Goal: Task Accomplishment & Management: Use online tool/utility

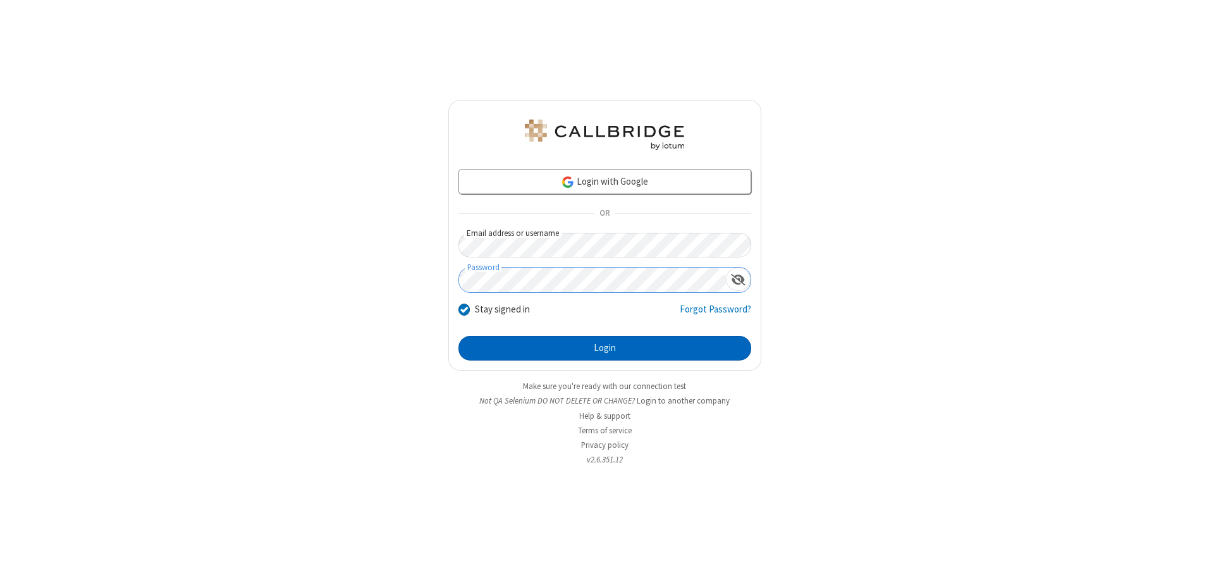
click at [604, 348] on button "Login" at bounding box center [604, 348] width 293 height 25
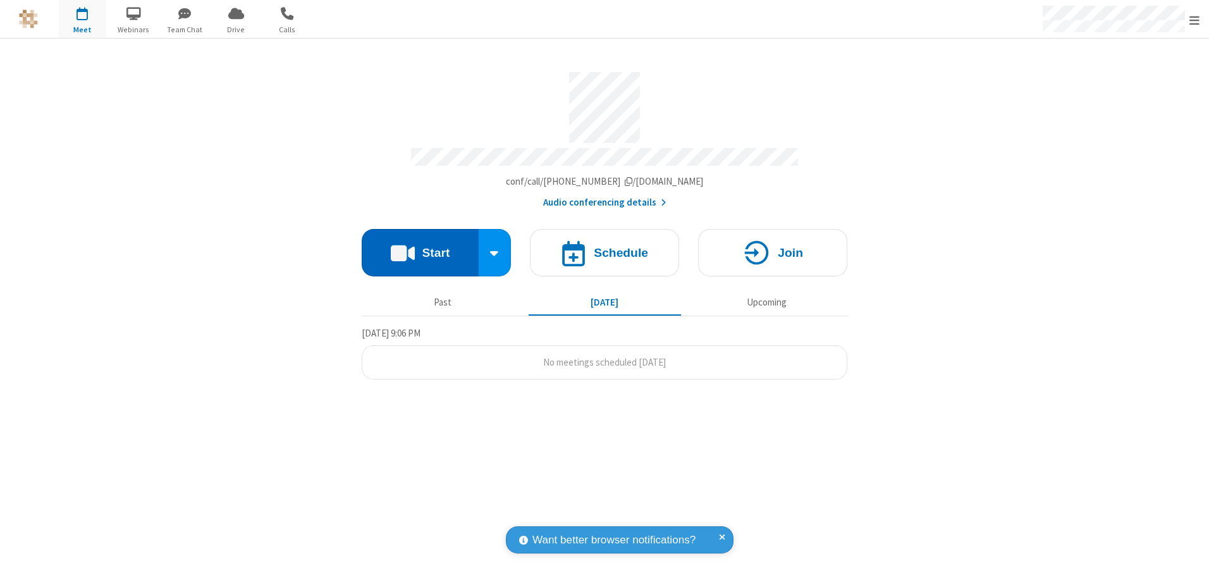
click at [420, 248] on button "Start" at bounding box center [420, 252] width 117 height 47
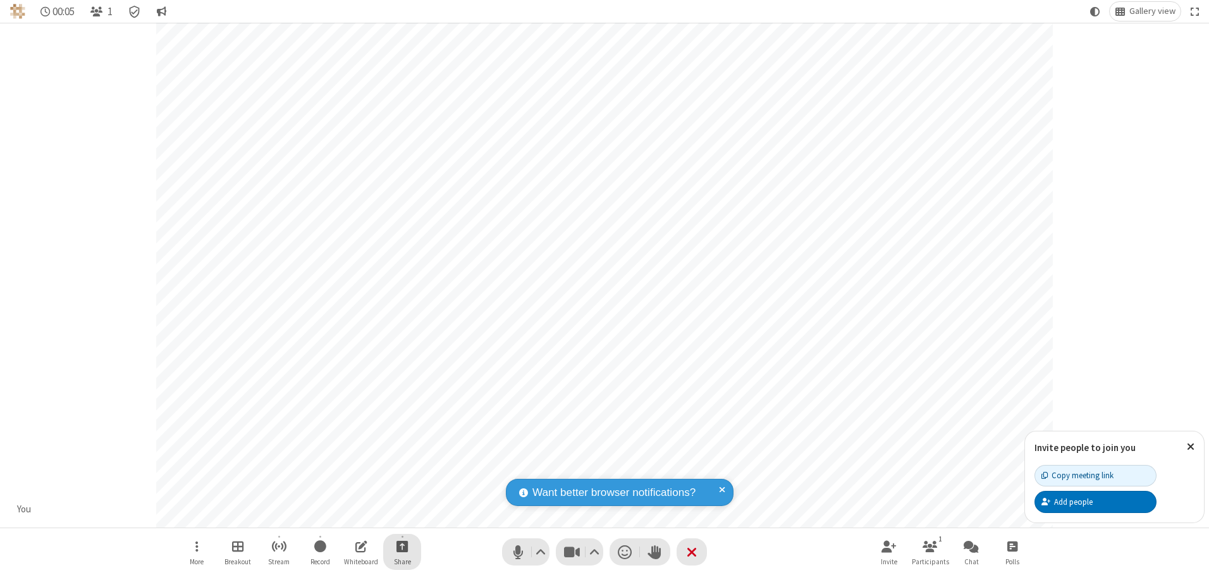
click at [402, 546] on span "Start sharing" at bounding box center [402, 546] width 12 height 16
click at [351, 515] on span "Share my screen" at bounding box center [351, 516] width 15 height 11
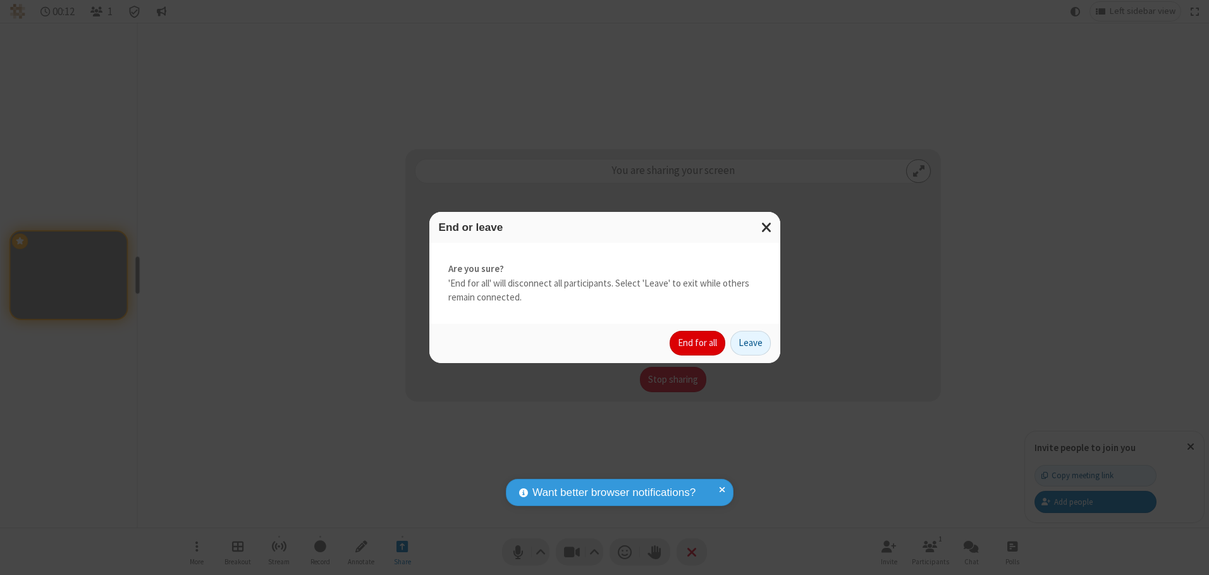
click at [698, 343] on button "End for all" at bounding box center [698, 343] width 56 height 25
